Goal: Find specific page/section

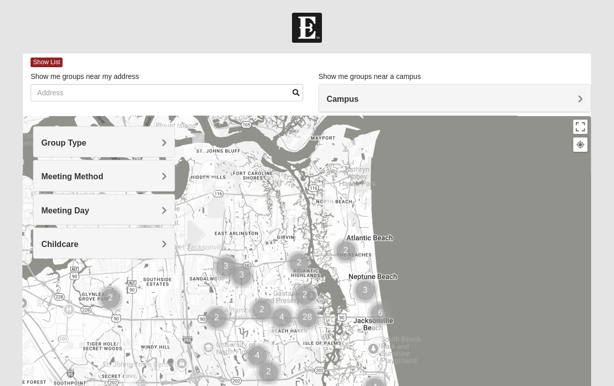
click at [87, 145] on span "Group Type" at bounding box center [63, 142] width 45 height 9
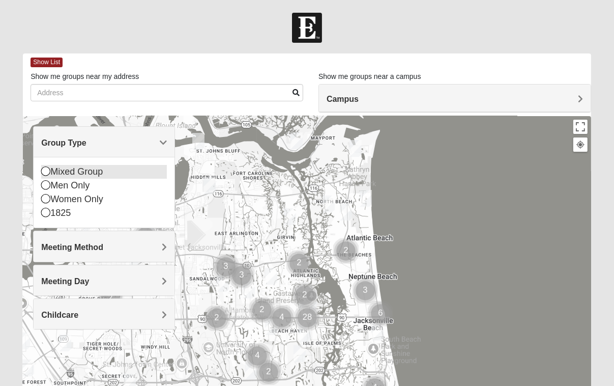
click at [48, 171] on icon at bounding box center [45, 170] width 9 height 9
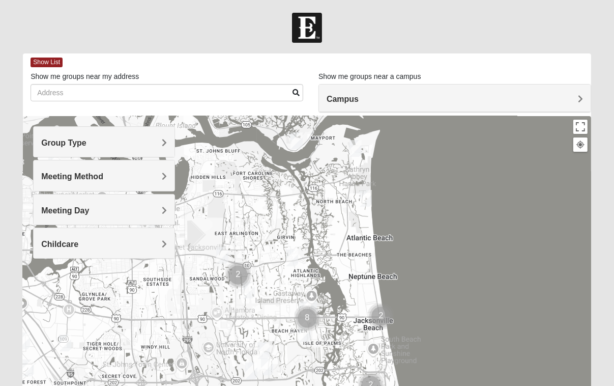
click at [169, 178] on div "Meeting Method" at bounding box center [104, 175] width 141 height 30
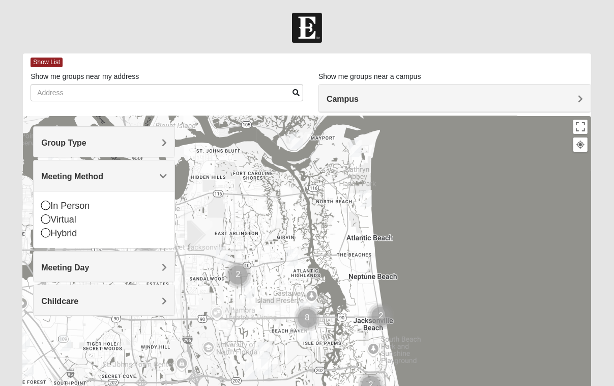
click at [169, 178] on div "Meeting Method" at bounding box center [104, 175] width 141 height 30
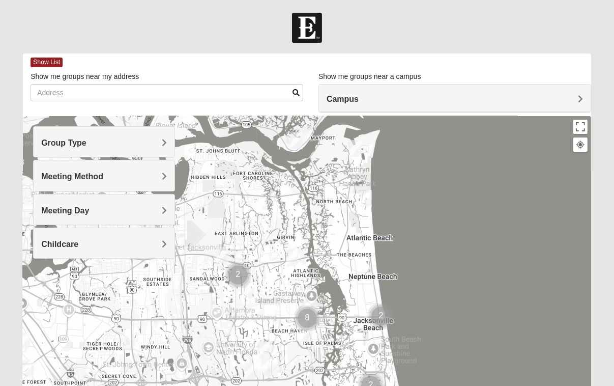
click at [89, 210] on span "Meeting Day" at bounding box center [65, 210] width 48 height 9
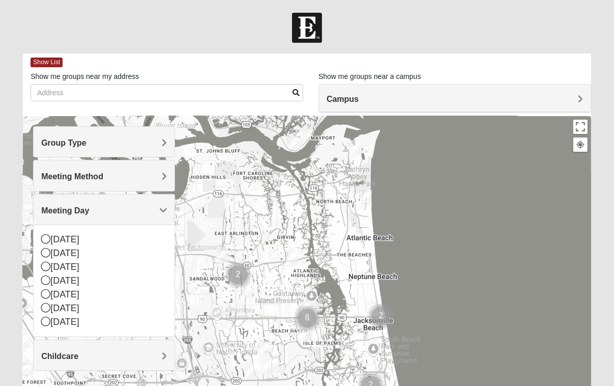
click at [103, 177] on span "Meeting Method" at bounding box center [72, 176] width 62 height 9
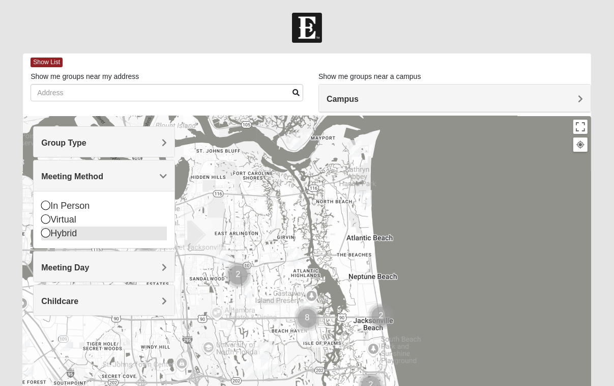
click at [45, 234] on icon at bounding box center [45, 232] width 9 height 9
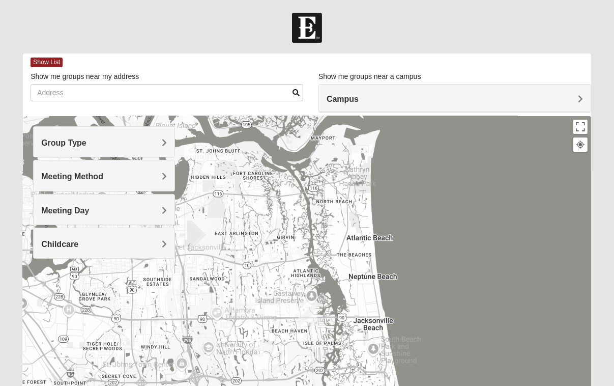
click at [89, 212] on span "Meeting Day" at bounding box center [65, 210] width 48 height 9
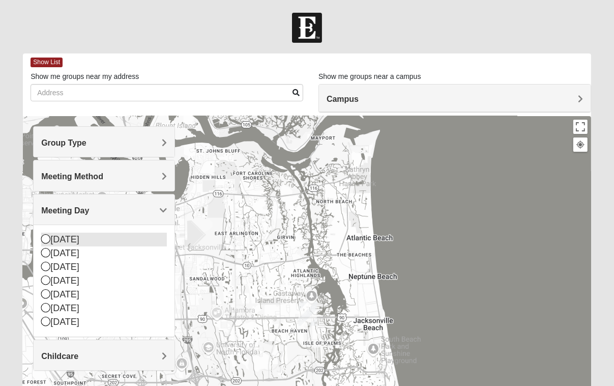
click at [46, 239] on icon at bounding box center [45, 238] width 9 height 9
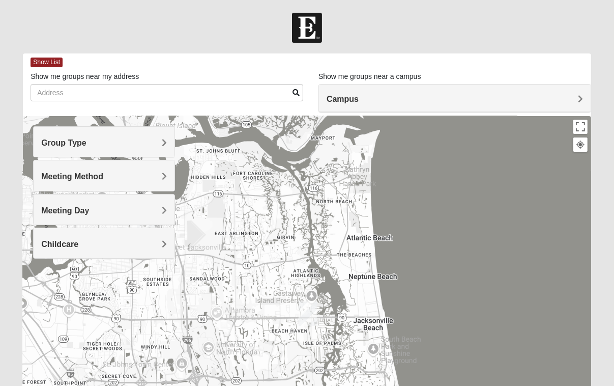
click at [160, 249] on div "Childcare" at bounding box center [104, 243] width 141 height 30
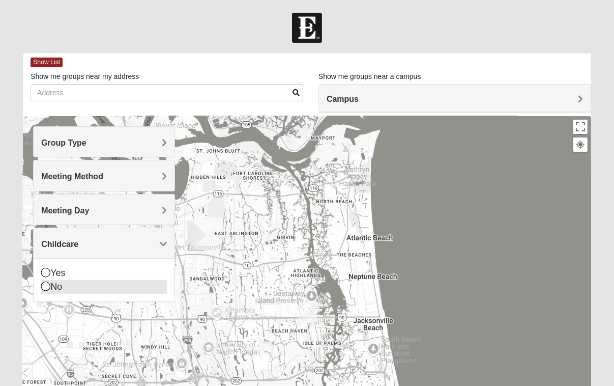
click at [48, 290] on icon at bounding box center [45, 286] width 9 height 9
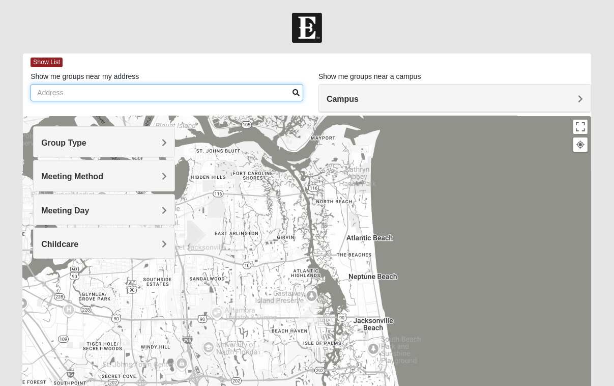
click at [142, 87] on input "Show me groups near my address" at bounding box center [167, 92] width 273 height 17
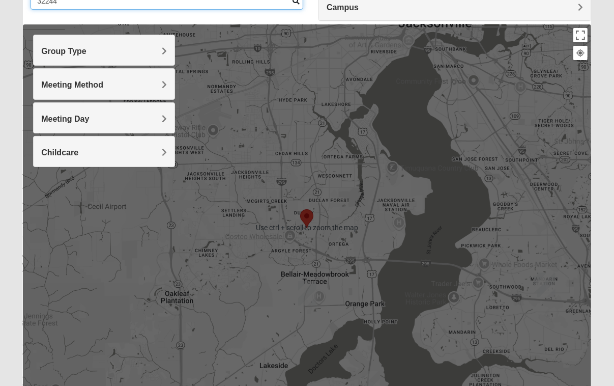
scroll to position [102, 0]
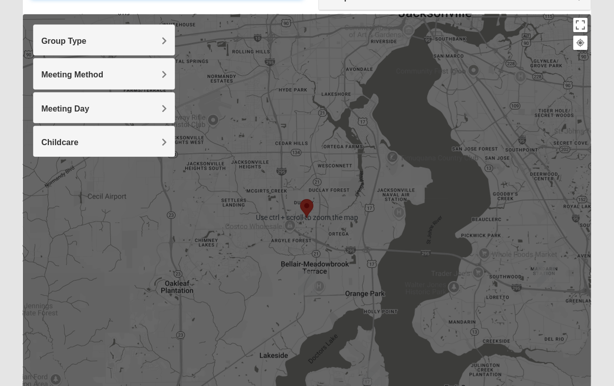
type input "32244"
click at [366, 212] on div at bounding box center [307, 217] width 569 height 407
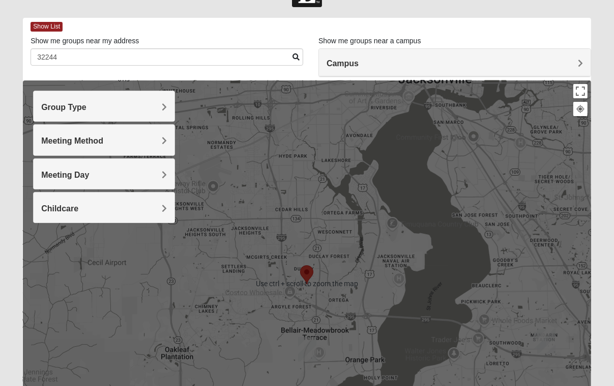
scroll to position [0, 0]
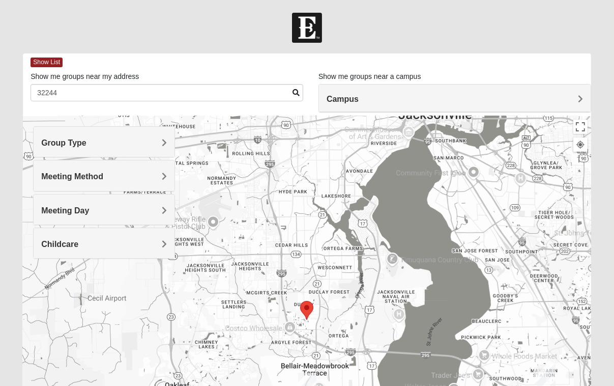
click at [359, 95] on span "Campus" at bounding box center [343, 99] width 32 height 9
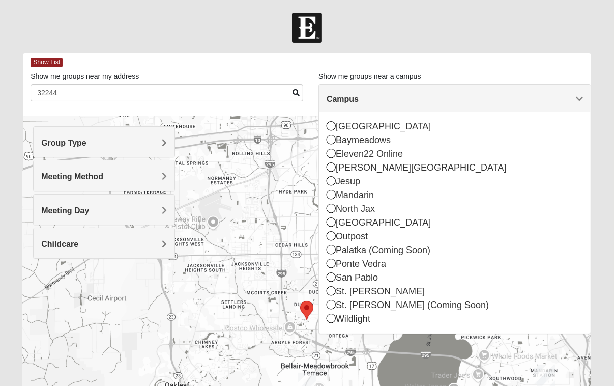
click at [359, 95] on span "Campus" at bounding box center [343, 99] width 32 height 9
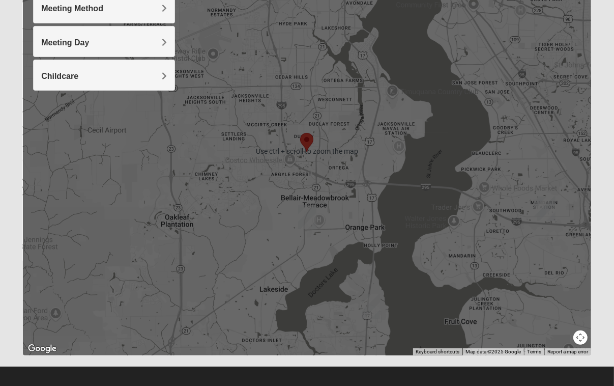
scroll to position [174, 0]
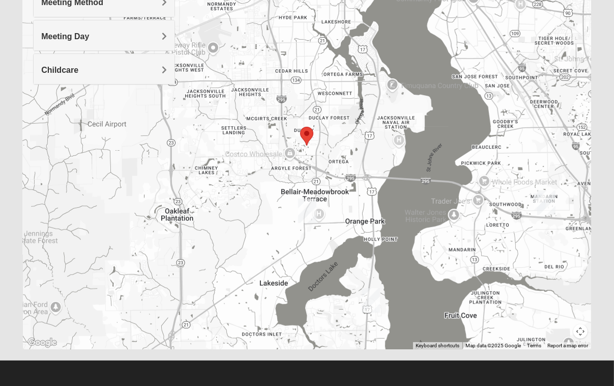
click at [308, 211] on img "Orange Park" at bounding box center [307, 211] width 18 height 24
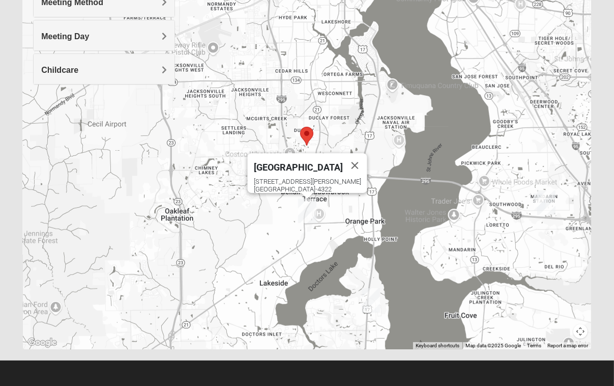
click at [374, 297] on img "Fleming Island" at bounding box center [371, 300] width 18 height 24
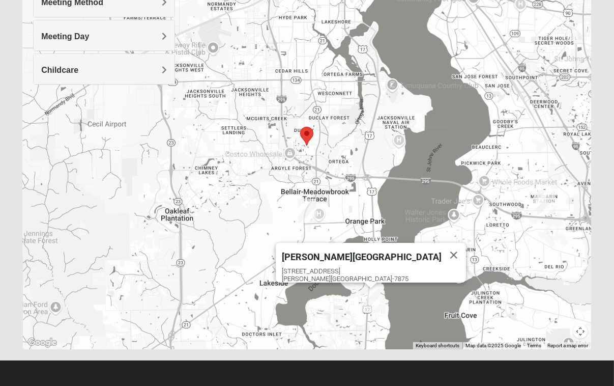
click at [362, 254] on span "[PERSON_NAME][GEOGRAPHIC_DATA]" at bounding box center [362, 256] width 160 height 11
click at [355, 267] on div "[STREET_ADDRESS][PERSON_NAME]" at bounding box center [374, 274] width 184 height 15
click at [442, 245] on button "Close" at bounding box center [454, 255] width 24 height 24
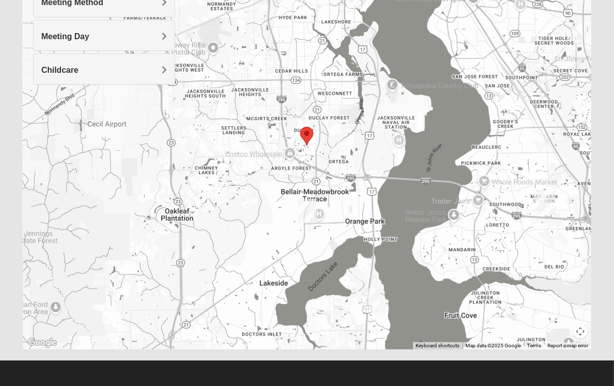
click at [548, 203] on img "Mandarin" at bounding box center [547, 202] width 18 height 24
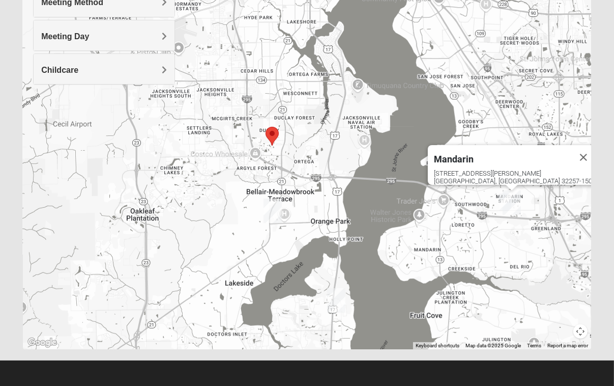
click at [271, 212] on img "Orange Park" at bounding box center [273, 211] width 18 height 24
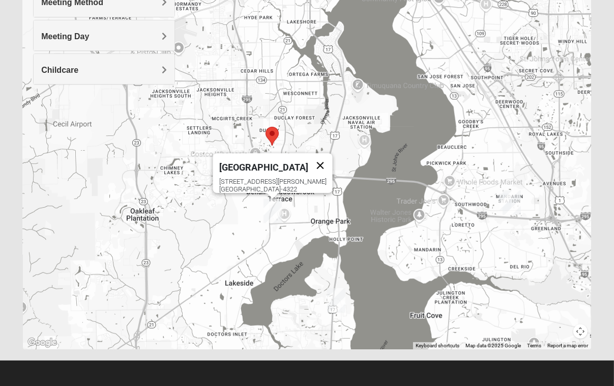
click at [308, 157] on button "Close" at bounding box center [320, 165] width 24 height 24
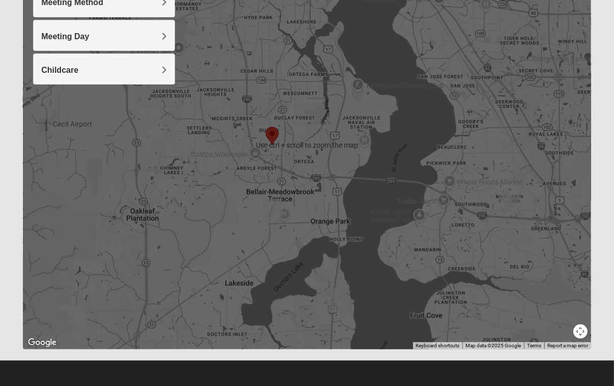
scroll to position [0, 0]
